Goal: Task Accomplishment & Management: Manage account settings

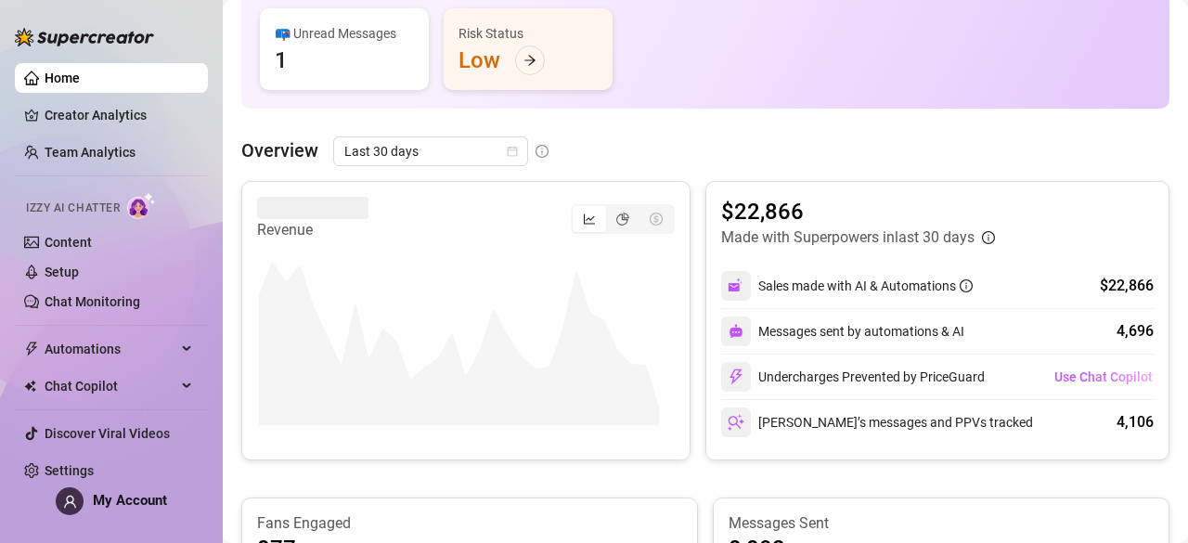
scroll to position [292, 0]
click at [483, 160] on span "Last 30 days" at bounding box center [430, 152] width 173 height 28
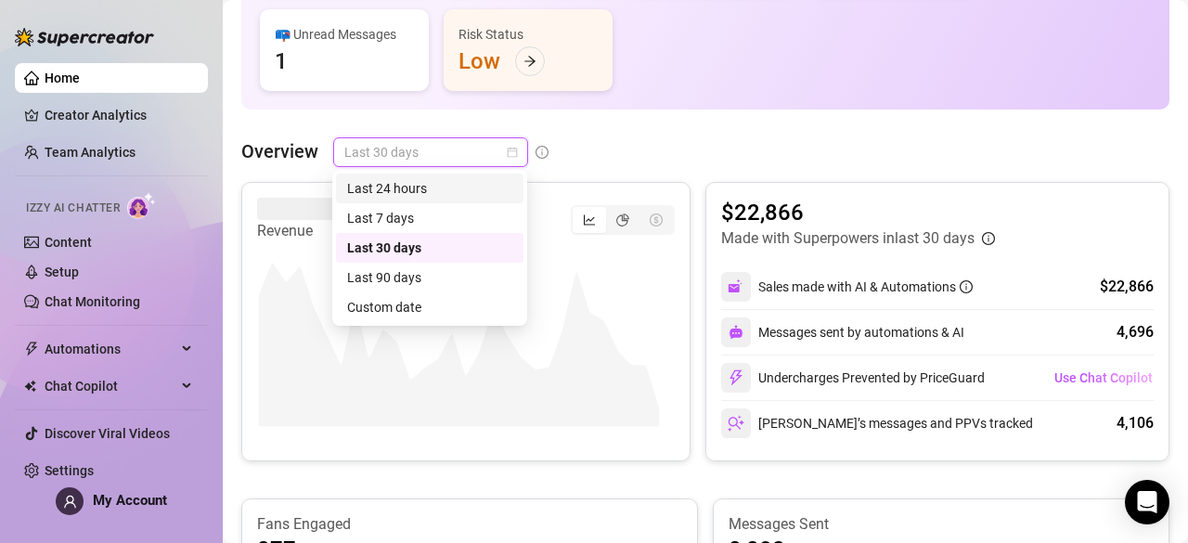
click at [456, 181] on div "Last 24 hours" at bounding box center [429, 188] width 165 height 20
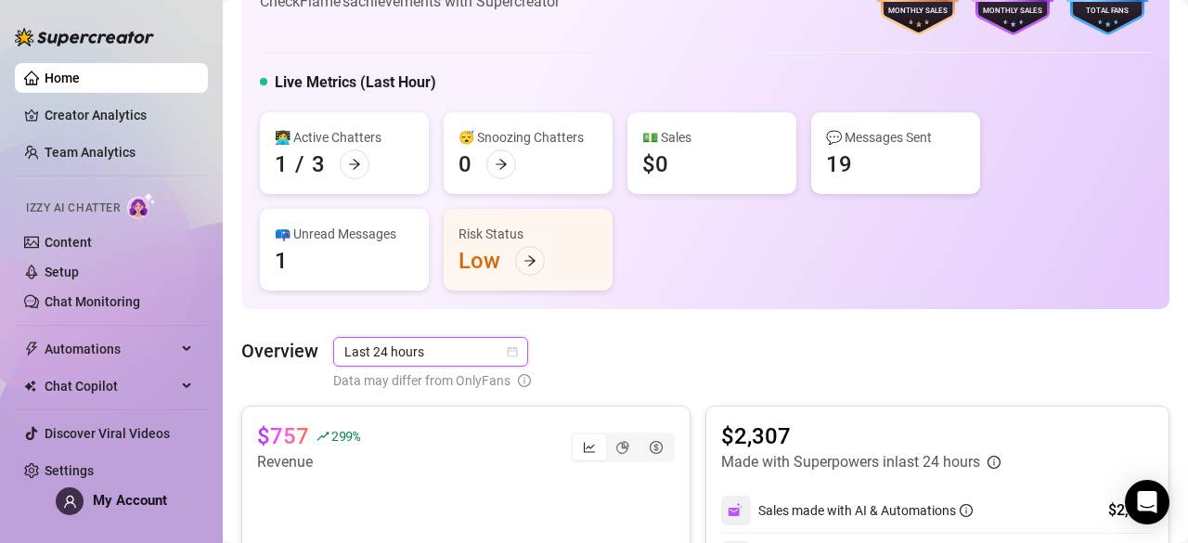
scroll to position [0, 0]
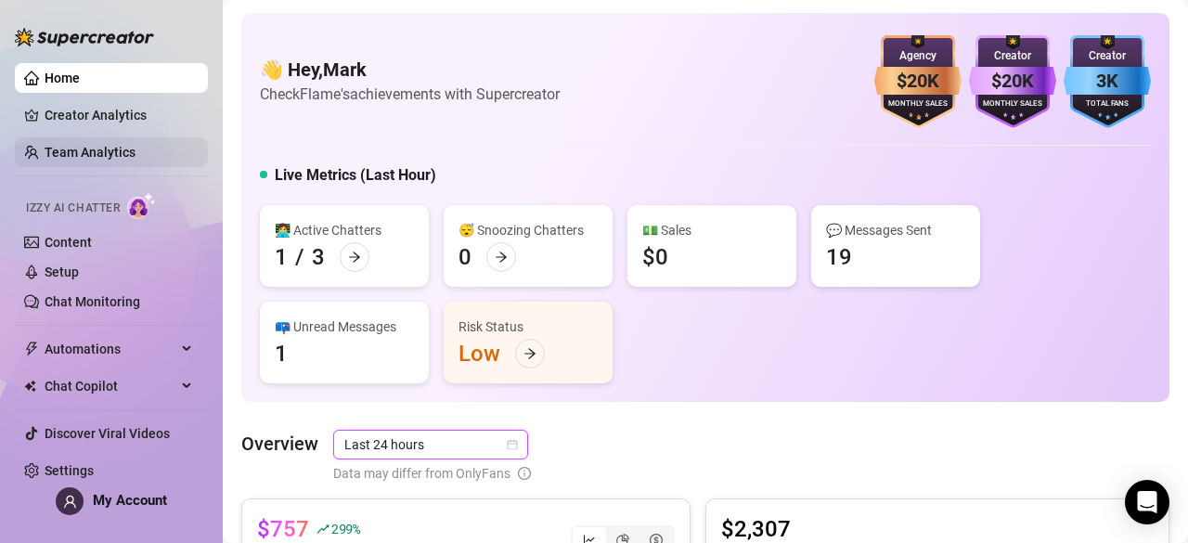
click at [132, 149] on link "Team Analytics" at bounding box center [90, 152] width 91 height 15
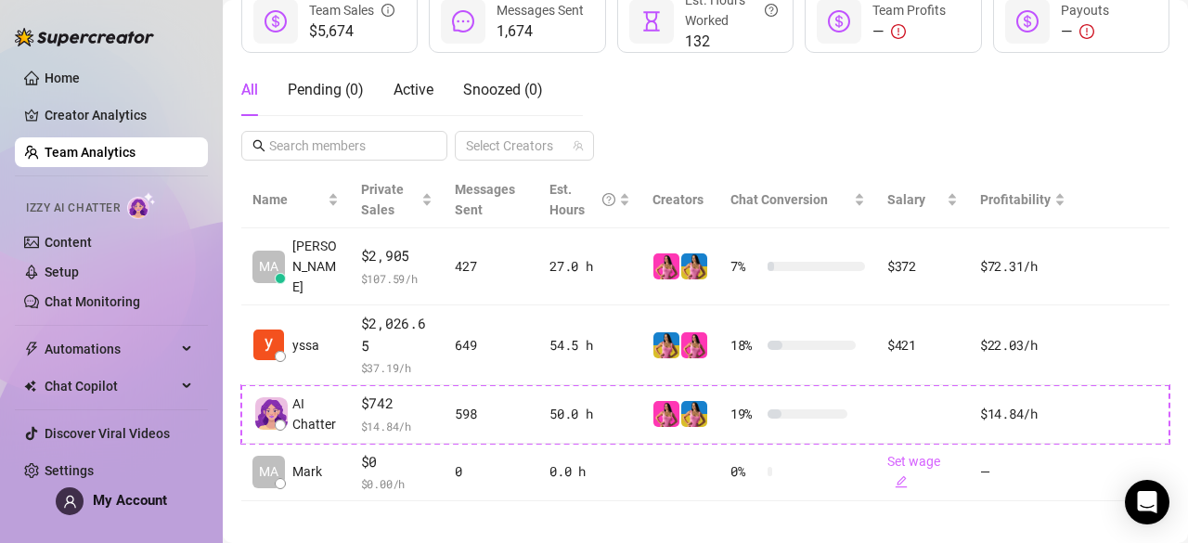
scroll to position [317, 0]
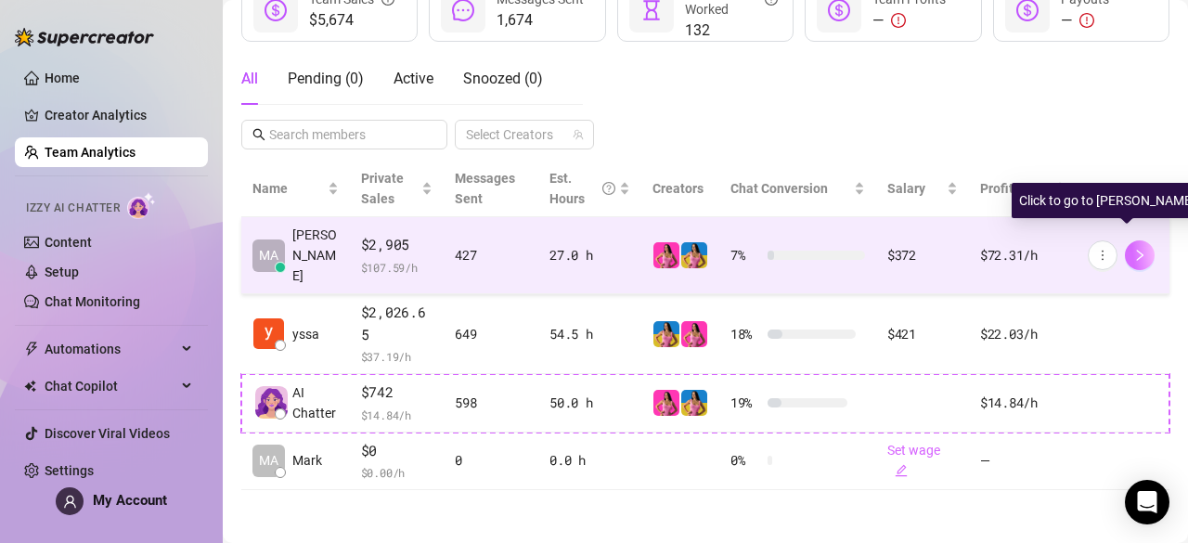
click at [1124, 245] on button "button" at bounding box center [1139, 255] width 30 height 30
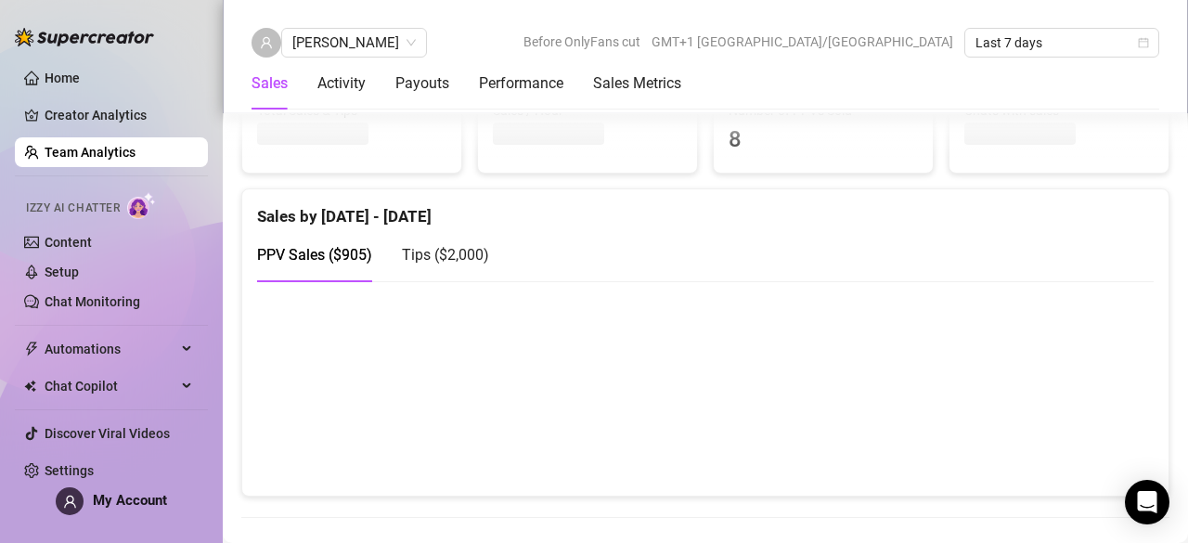
scroll to position [412, 0]
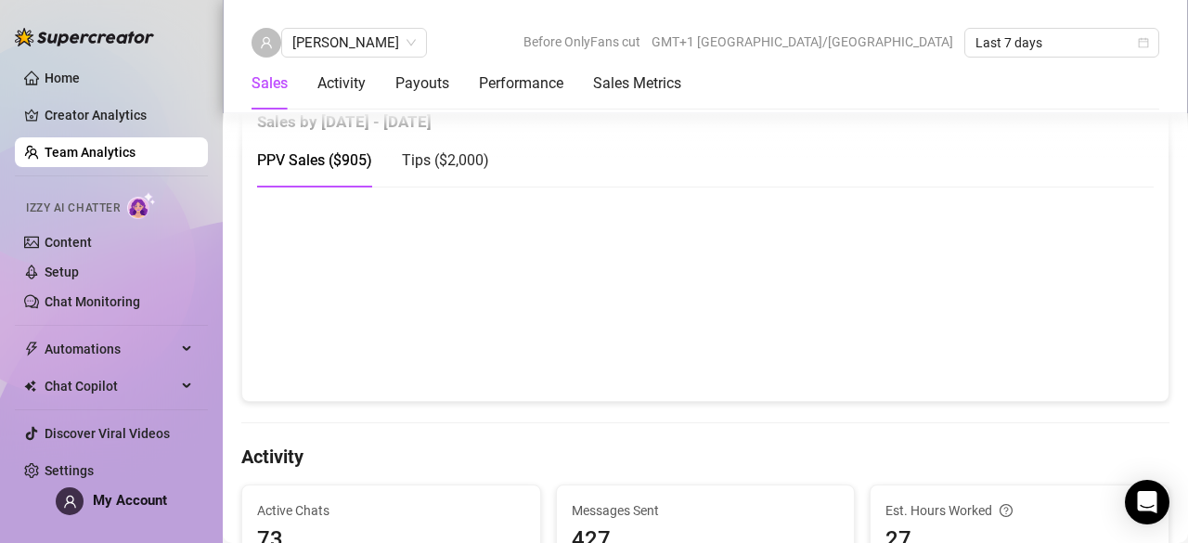
click at [464, 151] on span "Tips ( $2,000 )" at bounding box center [445, 160] width 87 height 18
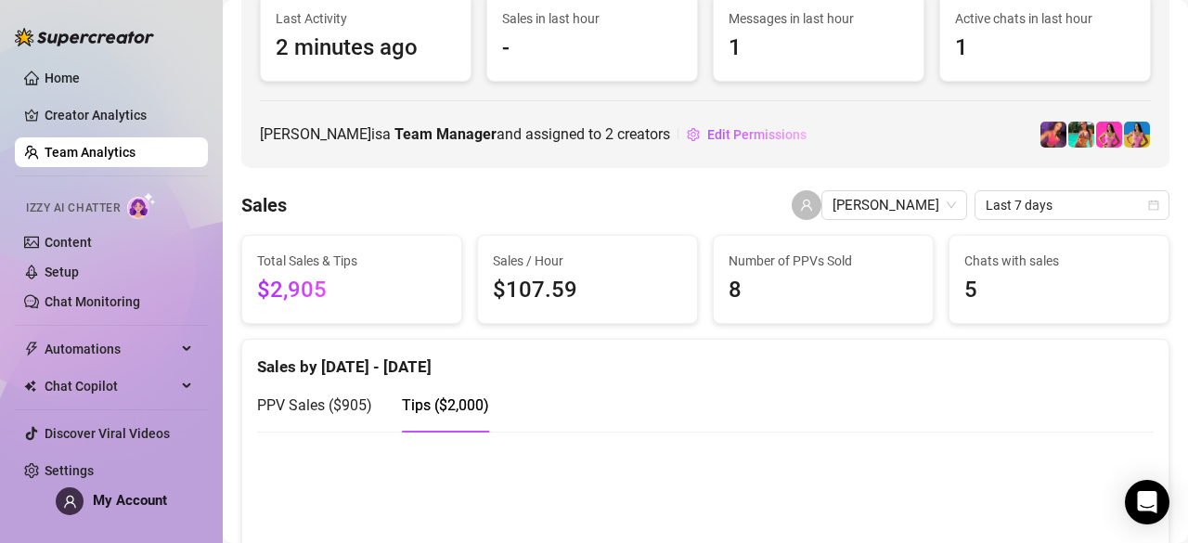
scroll to position [168, 0]
click at [1041, 215] on span "Last 7 days" at bounding box center [1071, 204] width 173 height 28
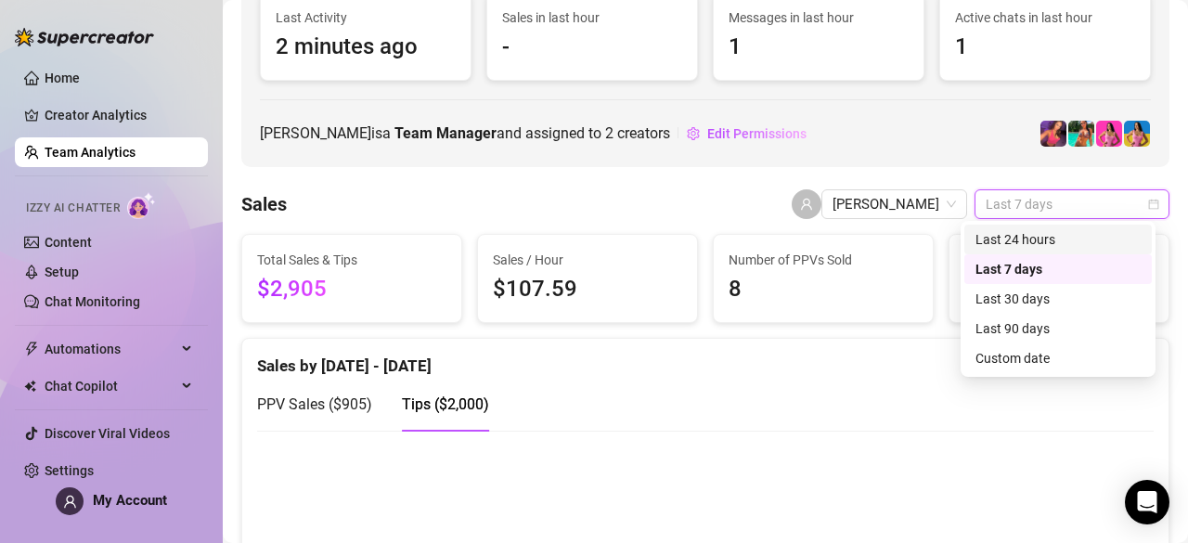
click at [1029, 246] on div "Last 24 hours" at bounding box center [1057, 239] width 165 height 20
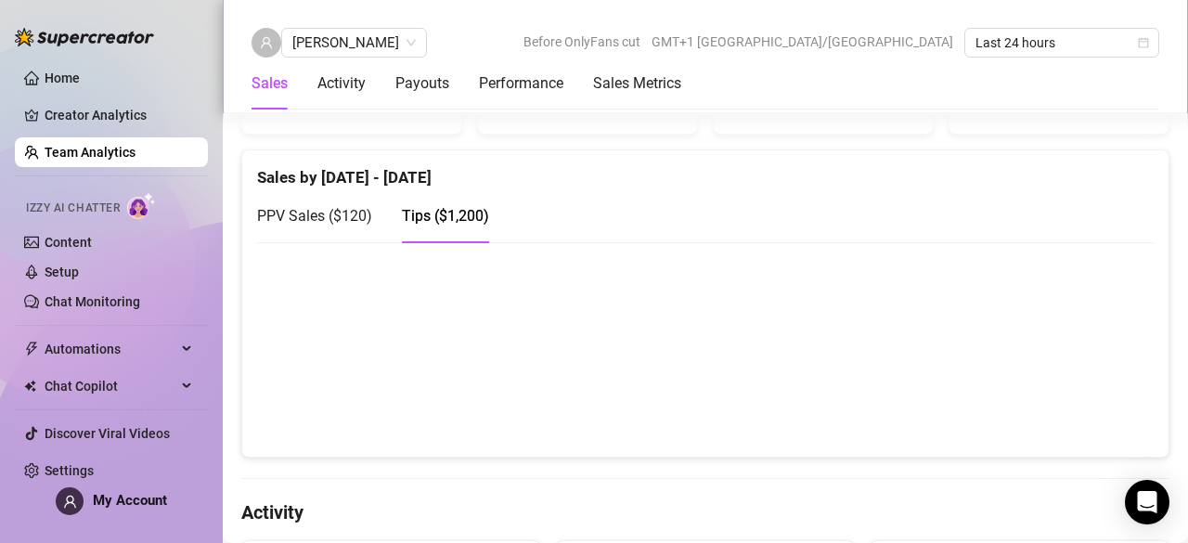
scroll to position [357, 0]
click at [356, 216] on span "PPV Sales ( $120 )" at bounding box center [314, 215] width 115 height 18
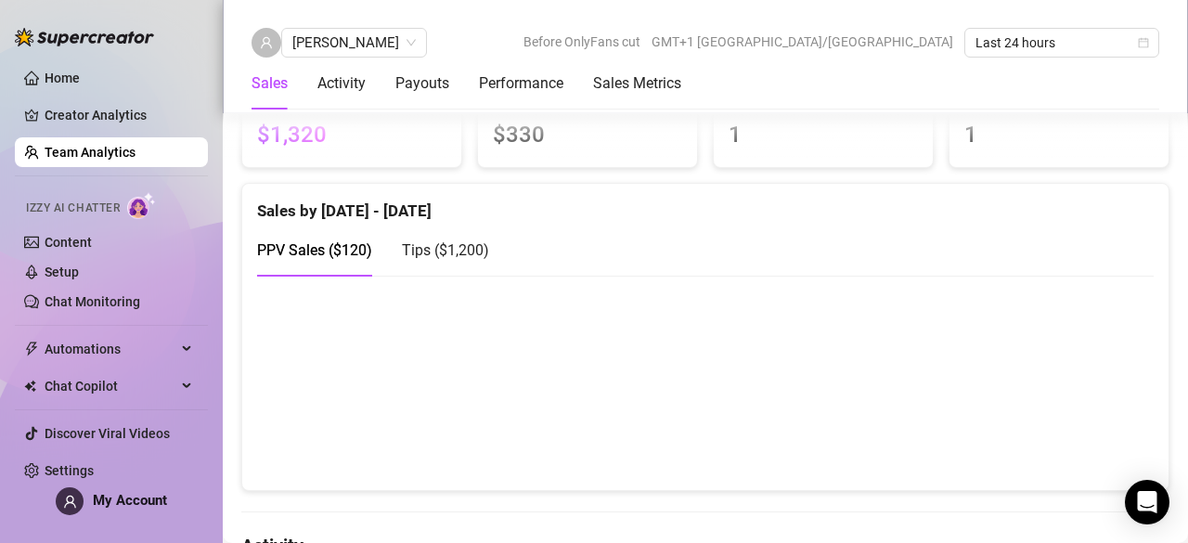
scroll to position [392, 0]
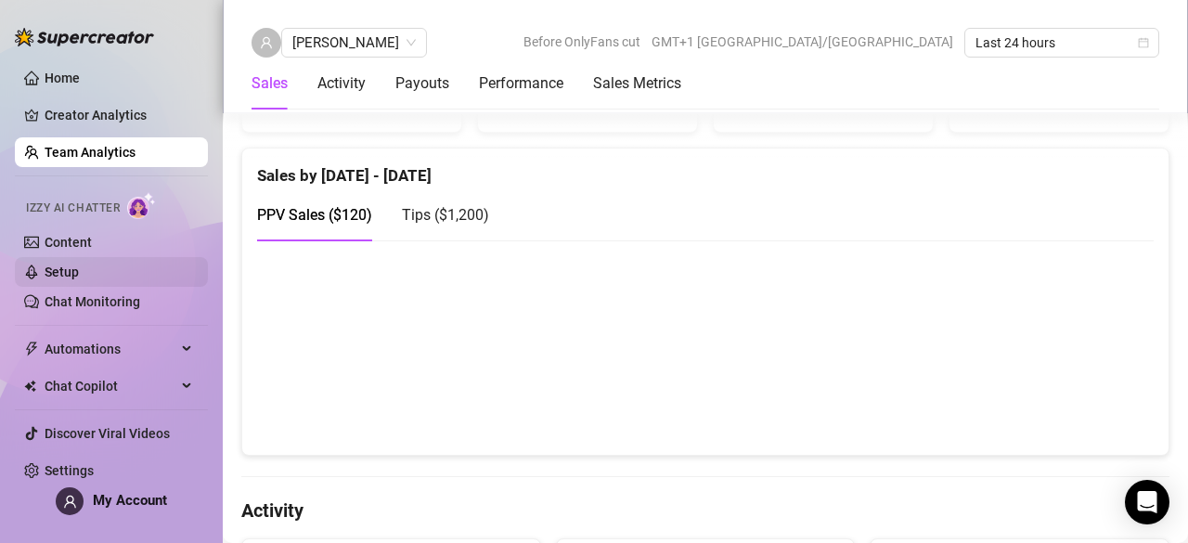
click at [79, 270] on link "Setup" at bounding box center [62, 271] width 34 height 15
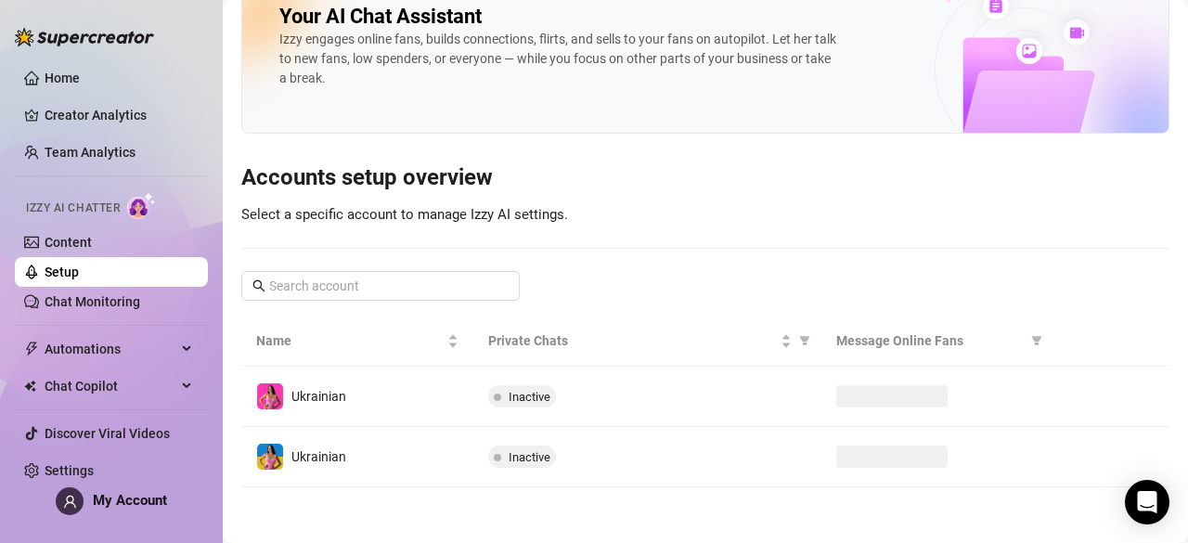
scroll to position [37, 0]
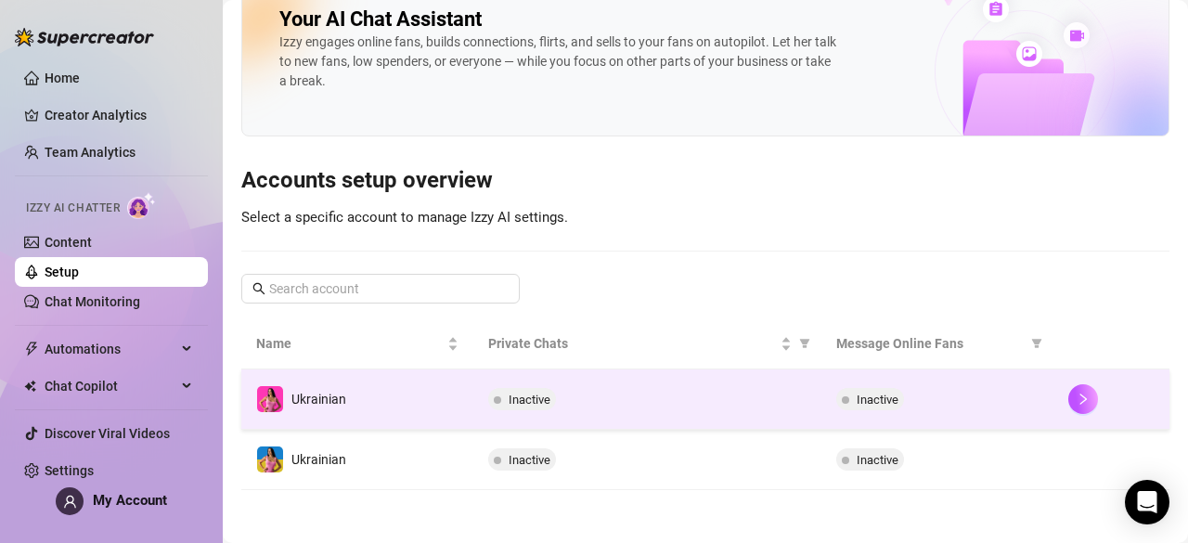
click at [857, 382] on td "Inactive" at bounding box center [937, 399] width 232 height 60
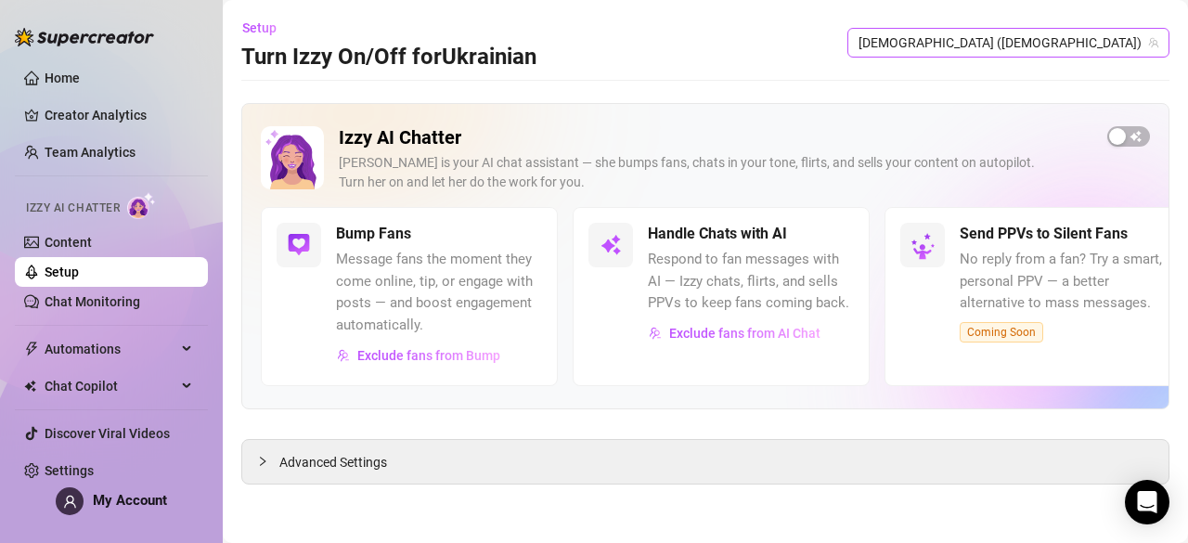
click at [1017, 42] on span "[DEMOGRAPHIC_DATA] ([DEMOGRAPHIC_DATA])" at bounding box center [1008, 43] width 300 height 28
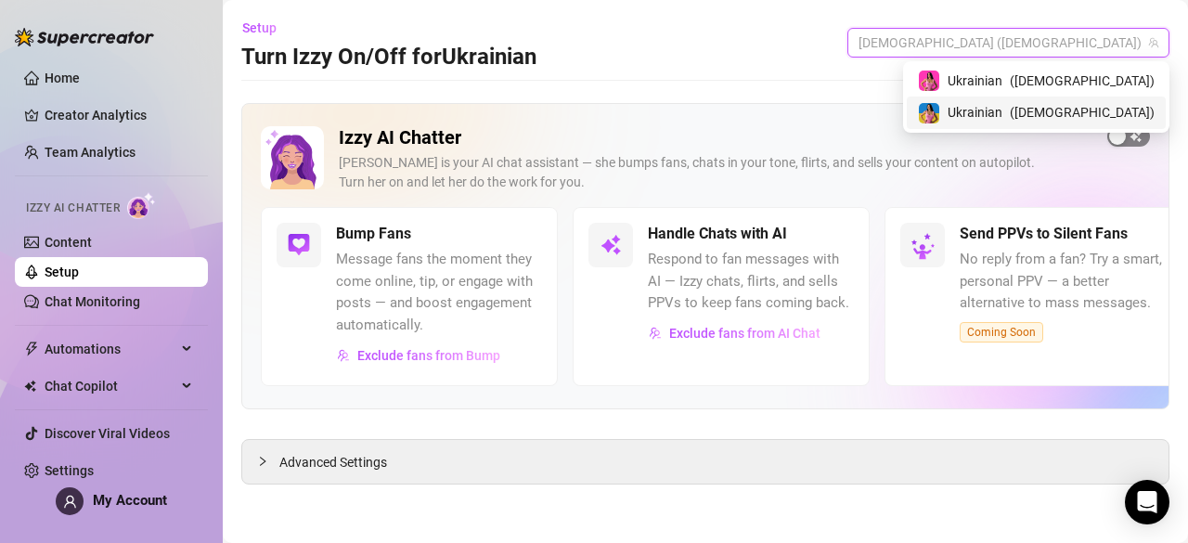
click at [1126, 143] on span "button" at bounding box center [1128, 136] width 43 height 20
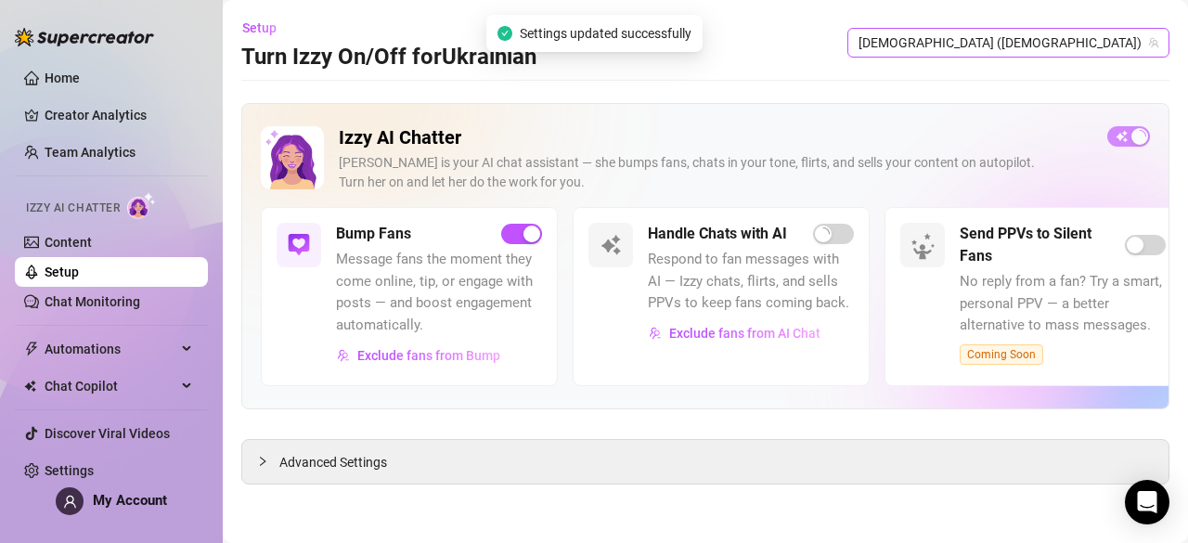
click at [1112, 50] on span "[DEMOGRAPHIC_DATA] ([DEMOGRAPHIC_DATA])" at bounding box center [1008, 43] width 300 height 28
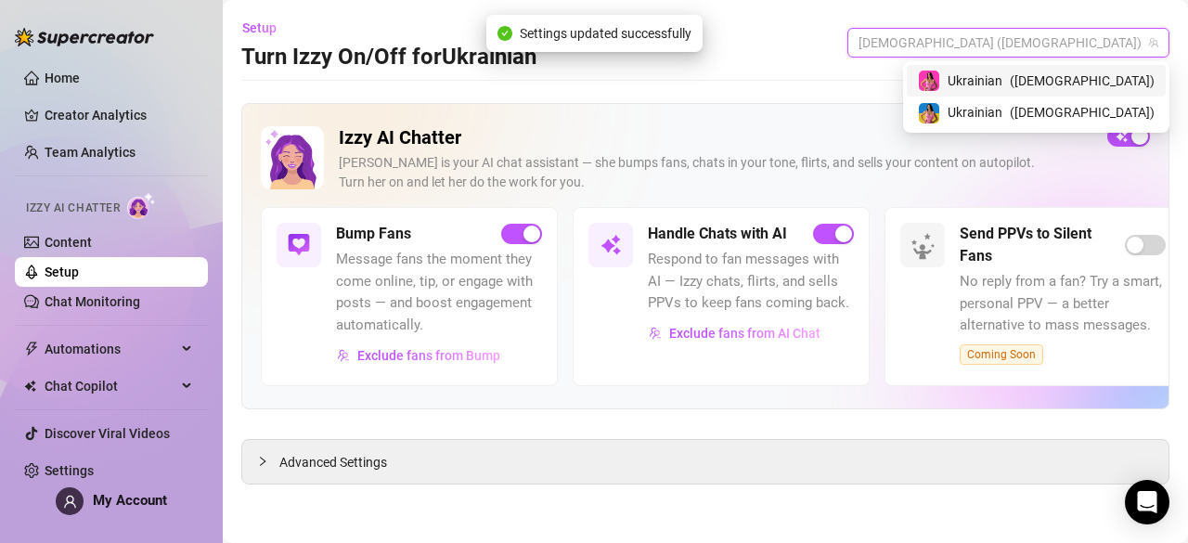
click at [1098, 77] on span "( [DEMOGRAPHIC_DATA] )" at bounding box center [1081, 81] width 145 height 20
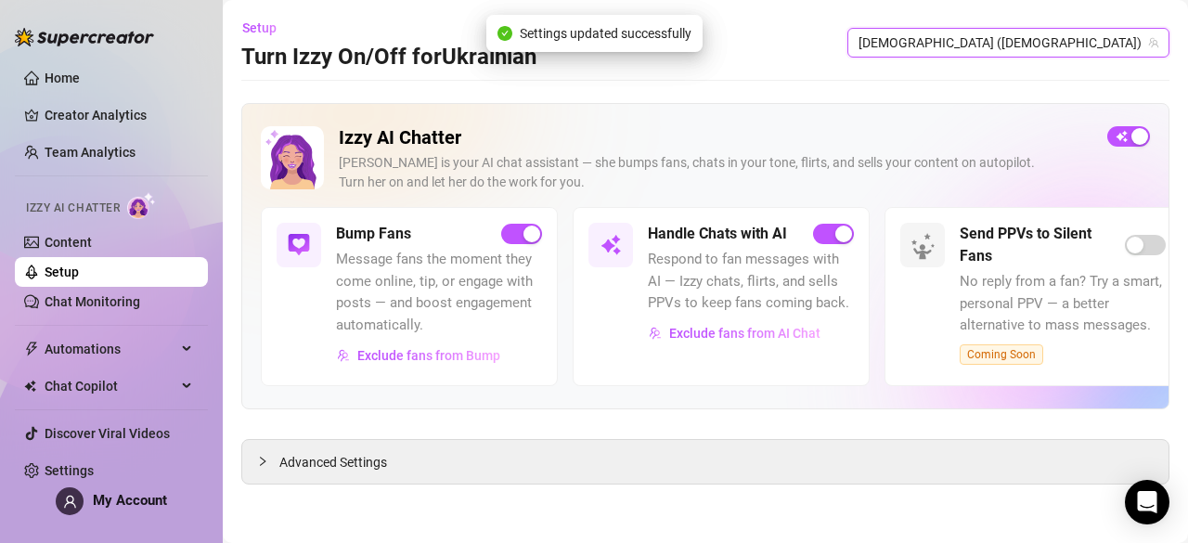
click at [1084, 25] on div "Setup Turn Izzy On/Off for [DEMOGRAPHIC_DATA] Ukrainian ([DEMOGRAPHIC_DATA]) [D…" at bounding box center [705, 42] width 928 height 59
click at [1085, 39] on span "[DEMOGRAPHIC_DATA] ([DEMOGRAPHIC_DATA])" at bounding box center [1008, 43] width 300 height 28
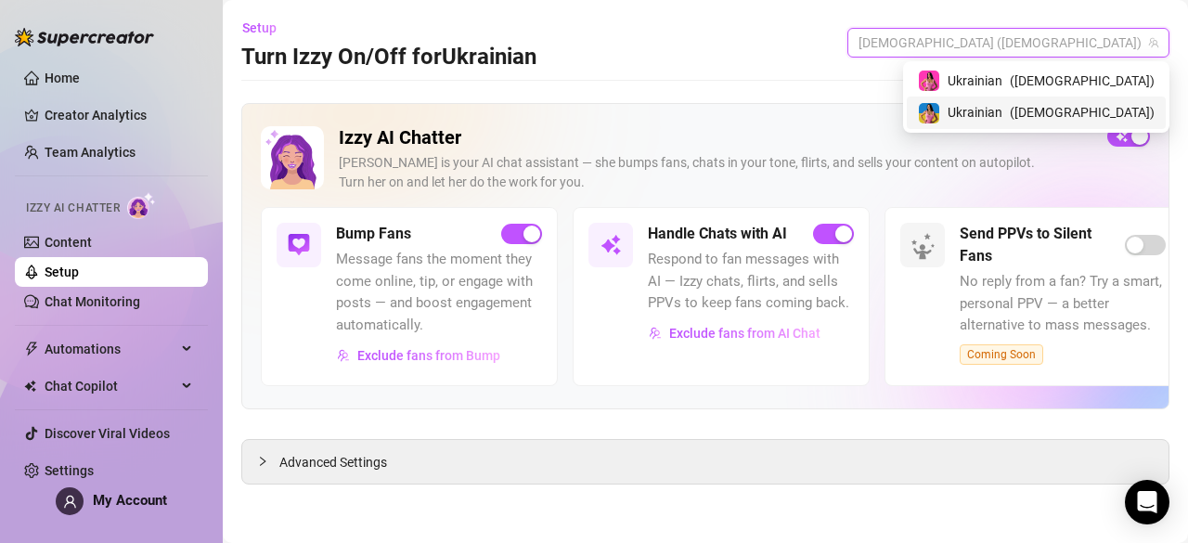
click at [1074, 114] on span "( ukrainianmodelfree )" at bounding box center [1081, 112] width 145 height 20
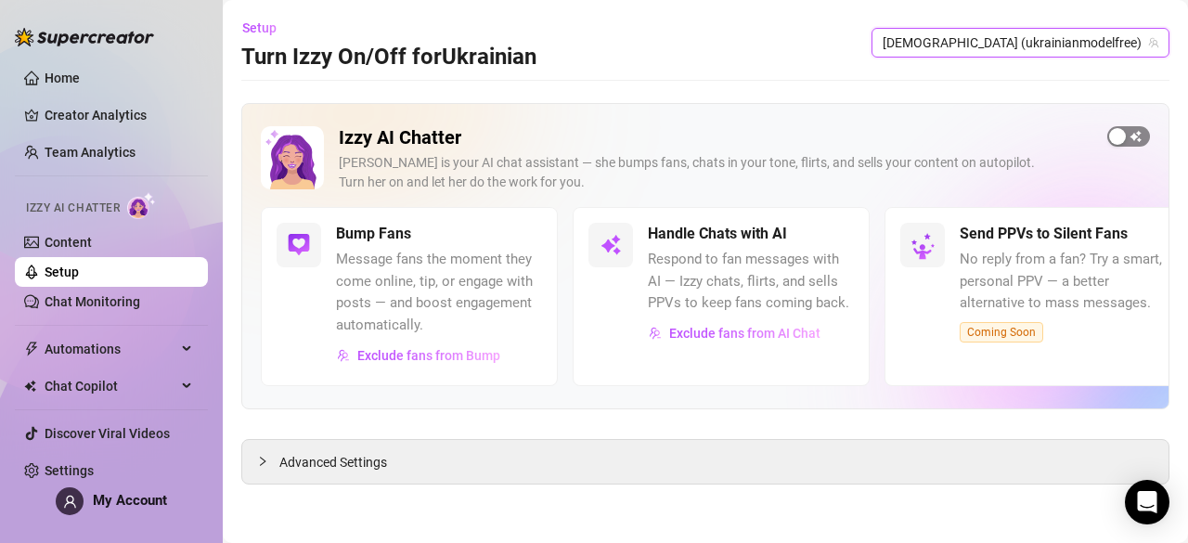
click at [1123, 136] on div "button" at bounding box center [1117, 136] width 17 height 17
